Goal: Information Seeking & Learning: Learn about a topic

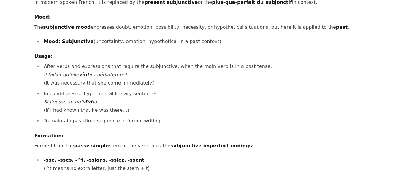
scroll to position [119, 0]
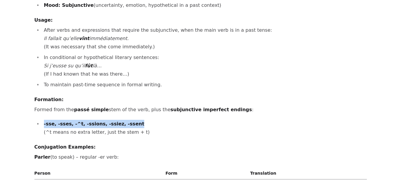
drag, startPoint x: 44, startPoint y: 124, endPoint x: 132, endPoint y: 130, distance: 88.3
click at [130, 129] on li "-sse, -sses, -^t, -ssions, -ssiez, -ssent (^t means no extra letter, just the s…" at bounding box center [204, 128] width 324 height 17
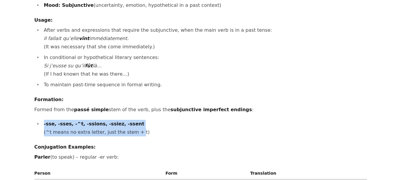
click at [128, 124] on li "-sse, -sses, -^t, -ssions, -ssiez, -ssent (^t means no extra letter, just the s…" at bounding box center [204, 128] width 324 height 17
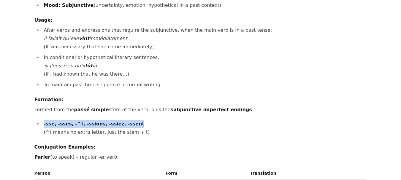
drag, startPoint x: 124, startPoint y: 124, endPoint x: 74, endPoint y: 133, distance: 51.0
click at [45, 125] on li "-sse, -sses, -^t, -ssions, -ssiez, -ssent (^t means no extra letter, just the s…" at bounding box center [204, 128] width 324 height 17
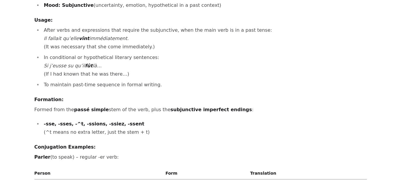
click at [43, 127] on li "-sse, -sses, -^t, -ssions, -ssiez, -ssent (^t means no extra letter, just the s…" at bounding box center [204, 128] width 324 height 17
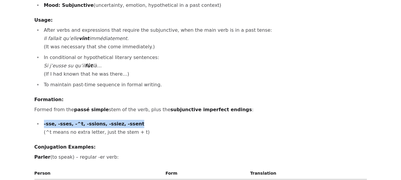
drag, startPoint x: 44, startPoint y: 125, endPoint x: 146, endPoint y: 129, distance: 102.7
click at [132, 128] on li "-sse, -sses, -^t, -ssions, -ssiez, -ssent (^t means no extra letter, just the s…" at bounding box center [204, 128] width 324 height 17
copy strong "-sse, -sses, -^t, -ssions, -ssiez, -ssent"
